Goal: Find specific page/section: Find specific page/section

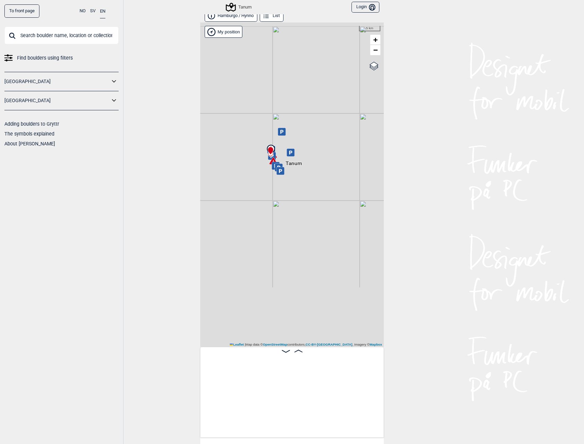
scroll to position [0, 2843]
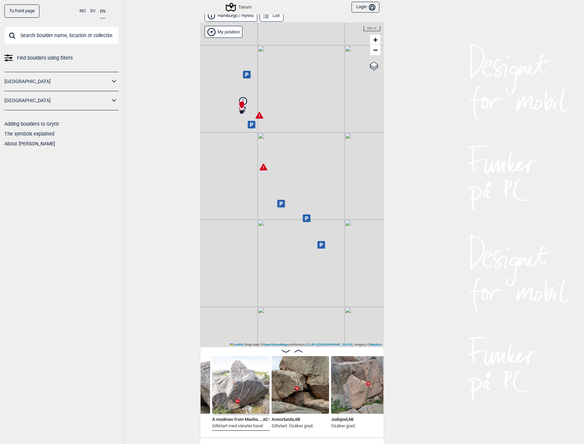
drag, startPoint x: 271, startPoint y: 159, endPoint x: 301, endPoint y: 154, distance: 30.7
click at [301, 154] on div "Tanum" at bounding box center [292, 184] width 184 height 324
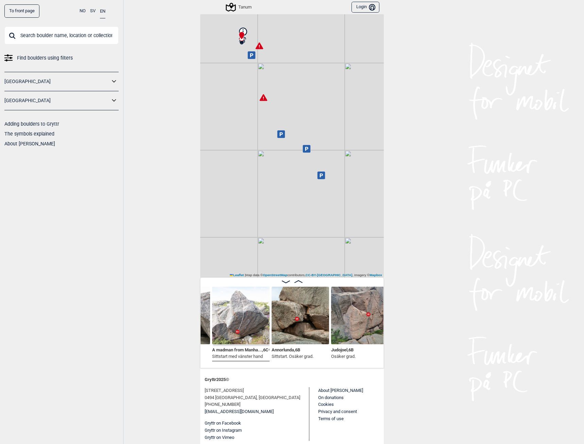
scroll to position [75, 0]
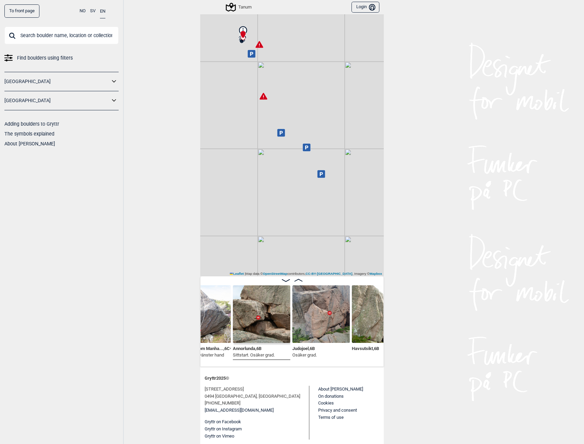
scroll to position [27, 0]
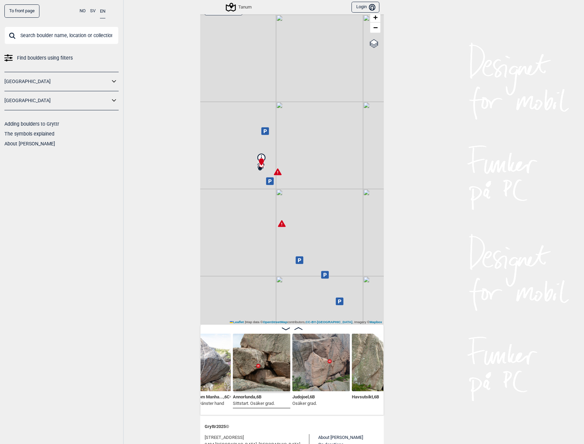
drag, startPoint x: 278, startPoint y: 152, endPoint x: 296, endPoint y: 231, distance: 81.0
click at [296, 231] on div "Tanum" at bounding box center [292, 162] width 184 height 324
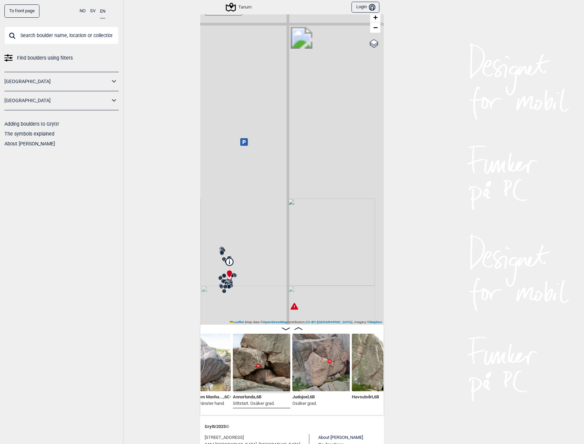
drag, startPoint x: 291, startPoint y: 217, endPoint x: 287, endPoint y: 102, distance: 114.4
click at [287, 105] on div "Tanum" at bounding box center [292, 162] width 184 height 324
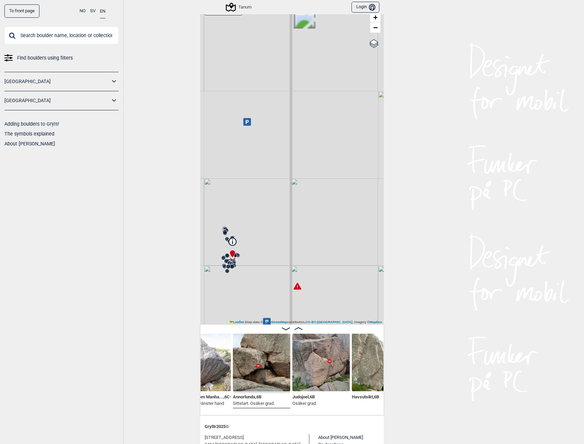
drag, startPoint x: 283, startPoint y: 228, endPoint x: 305, endPoint y: 153, distance: 77.9
click at [305, 153] on div "Tanum" at bounding box center [292, 162] width 184 height 324
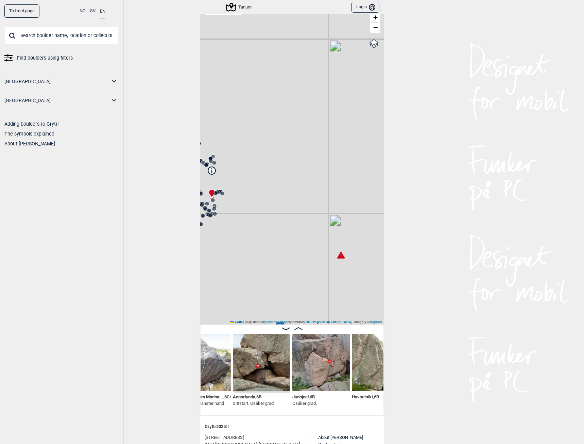
click at [338, 201] on div "Tanum" at bounding box center [292, 162] width 184 height 324
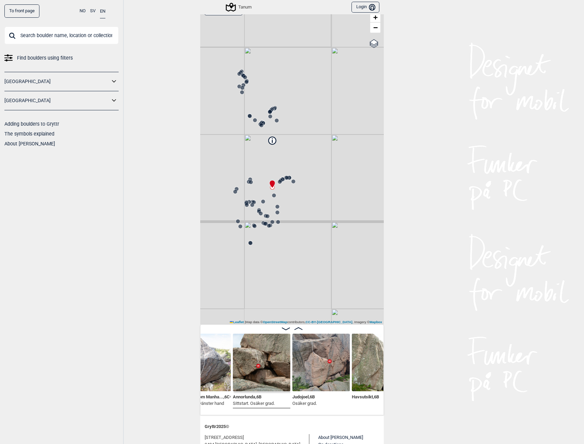
drag, startPoint x: 319, startPoint y: 200, endPoint x: 323, endPoint y: 201, distance: 3.8
click at [323, 201] on div "Tanum" at bounding box center [292, 162] width 184 height 324
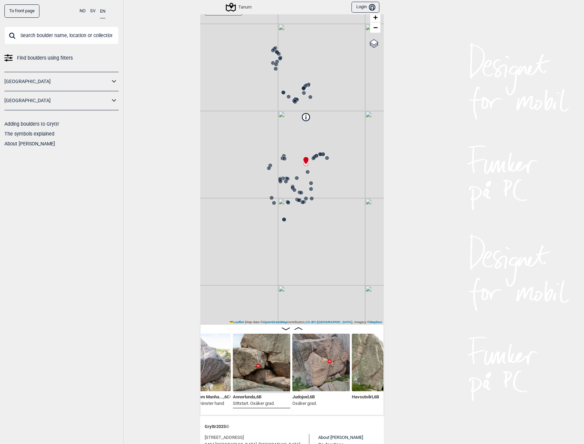
drag, startPoint x: 299, startPoint y: 178, endPoint x: 335, endPoint y: 149, distance: 46.5
click at [335, 149] on div "Tanum" at bounding box center [292, 162] width 184 height 324
click at [302, 115] on icon at bounding box center [305, 116] width 7 height 7
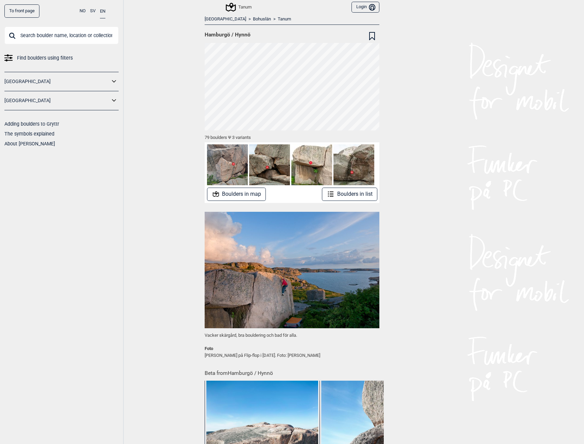
click at [215, 34] on span "Hamburgö / Hynnö" at bounding box center [228, 34] width 46 height 7
copy span "[GEOGRAPHIC_DATA]"
